Goal: Find specific fact: Find specific fact

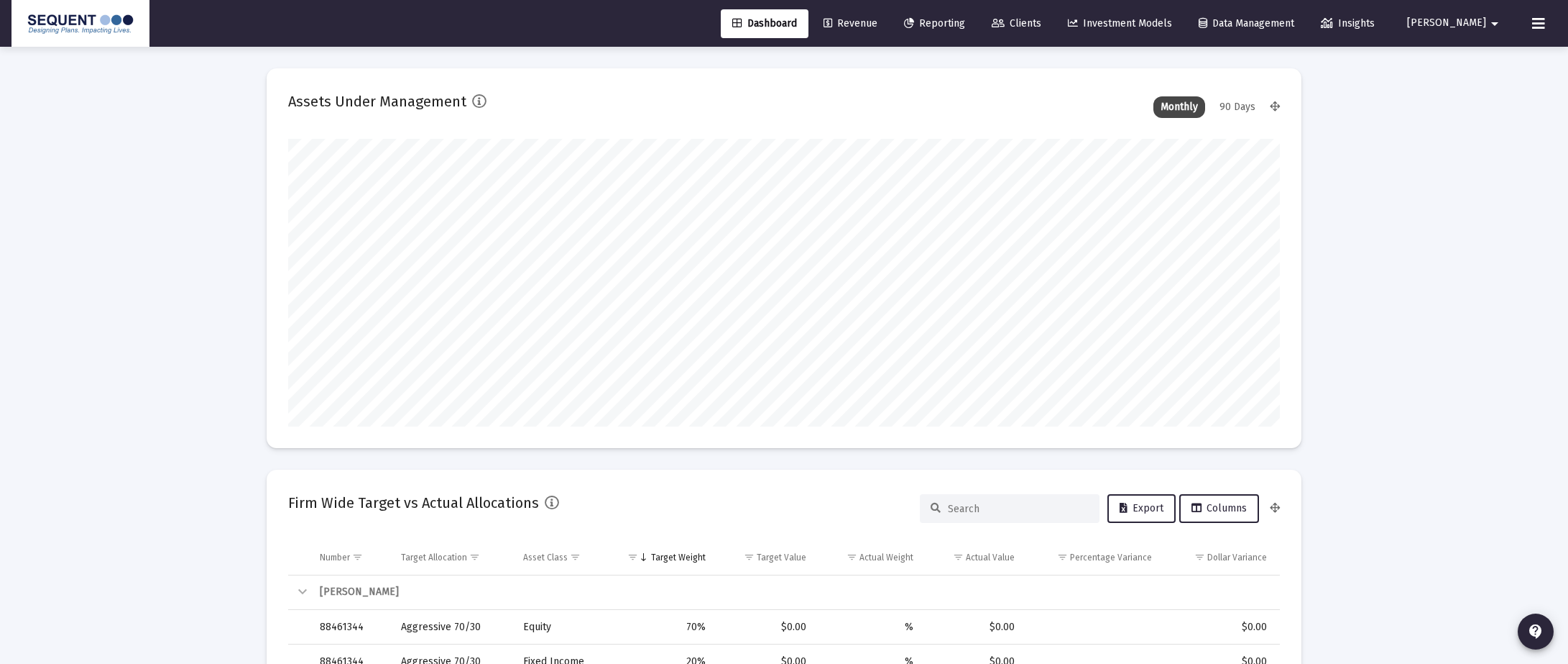
scroll to position [287, 534]
click at [1047, 32] on link "Clients" at bounding box center [1017, 24] width 73 height 29
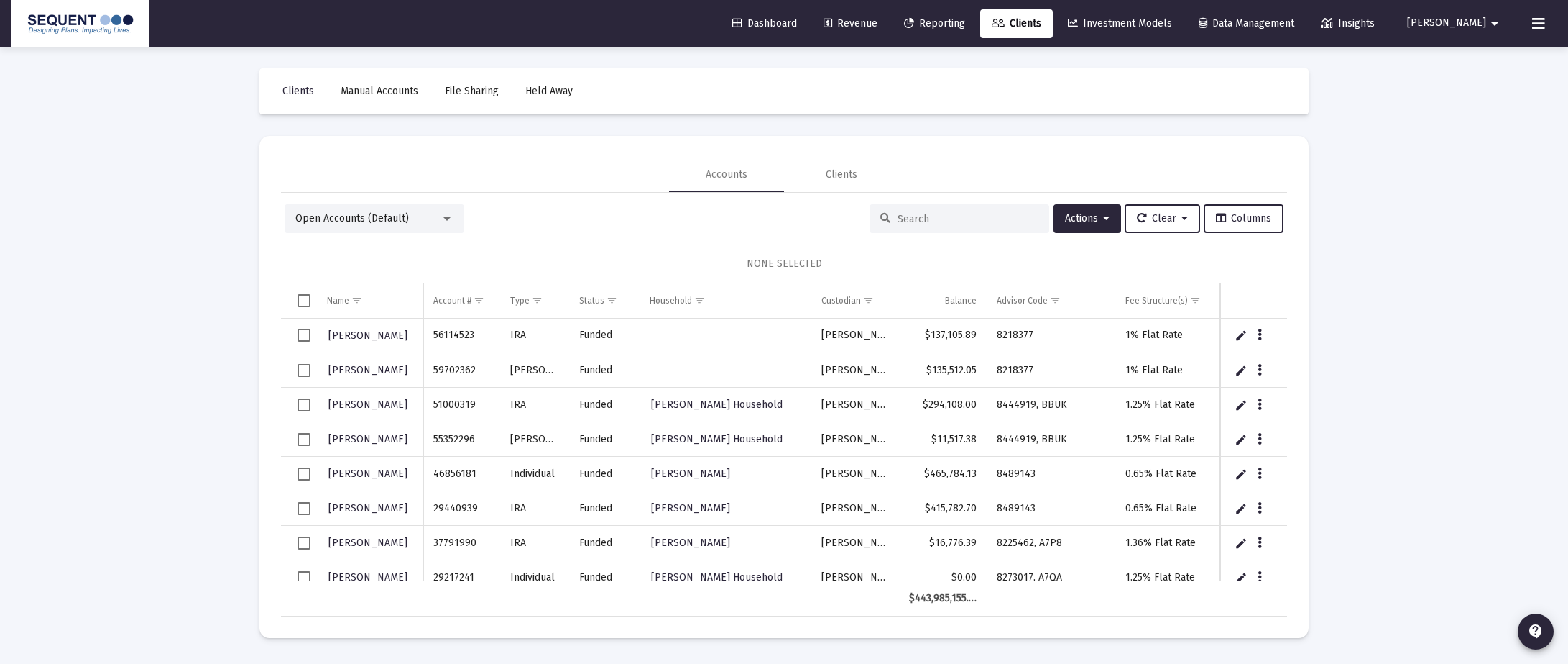
click at [917, 216] on input at bounding box center [968, 219] width 140 height 12
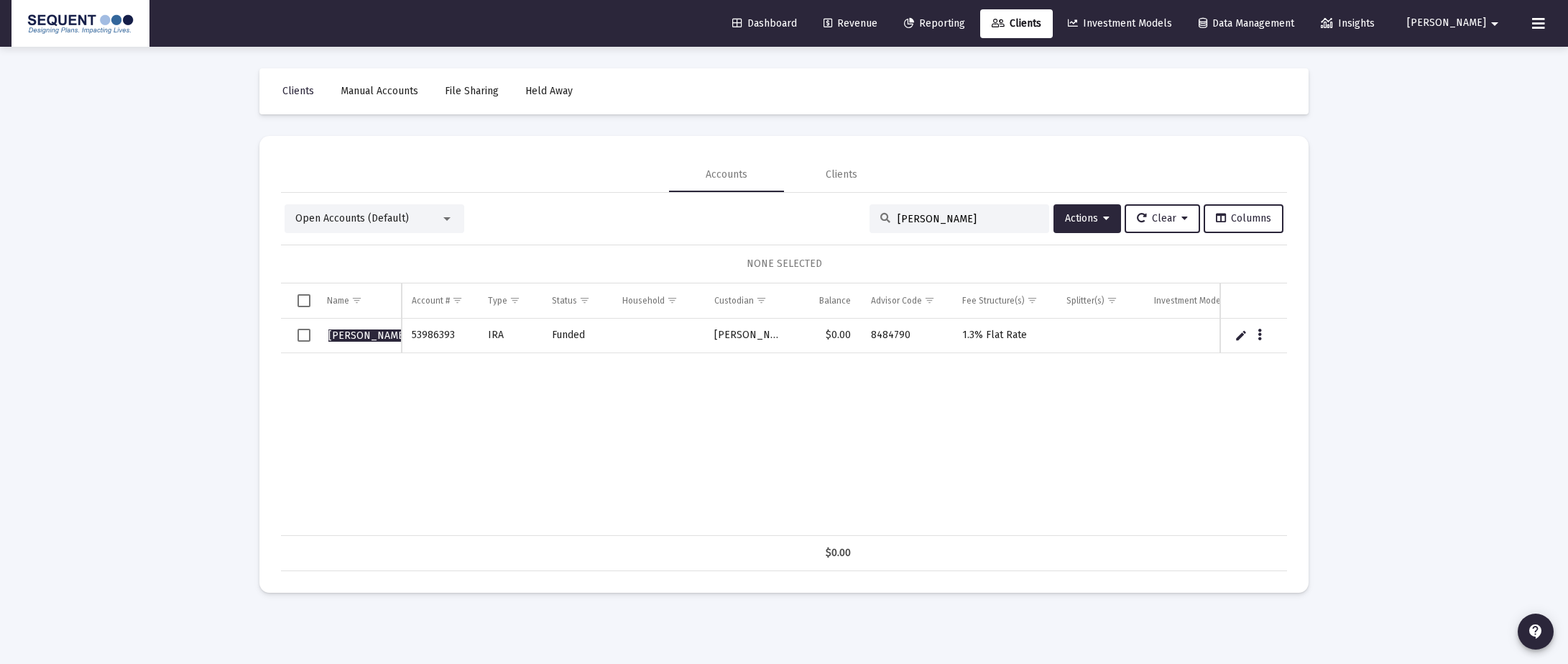
type input "[PERSON_NAME]"
click at [448, 338] on td "53986393" at bounding box center [440, 336] width 76 height 34
copy td "53986393"
